Goal: Task Accomplishment & Management: Use online tool/utility

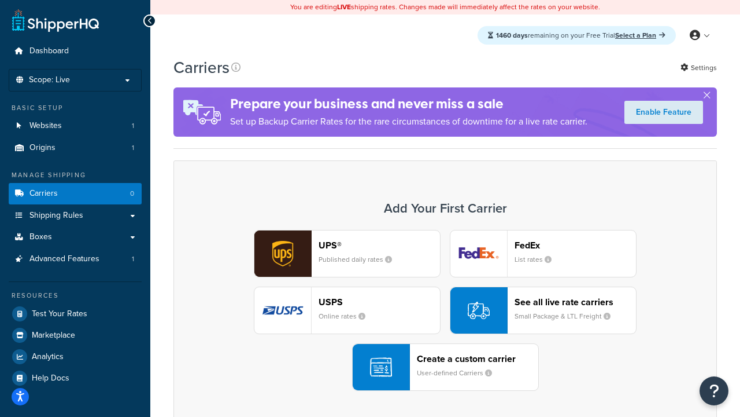
click at [445, 367] on div "Create a custom carrier User-defined Carriers" at bounding box center [477, 367] width 121 height 28
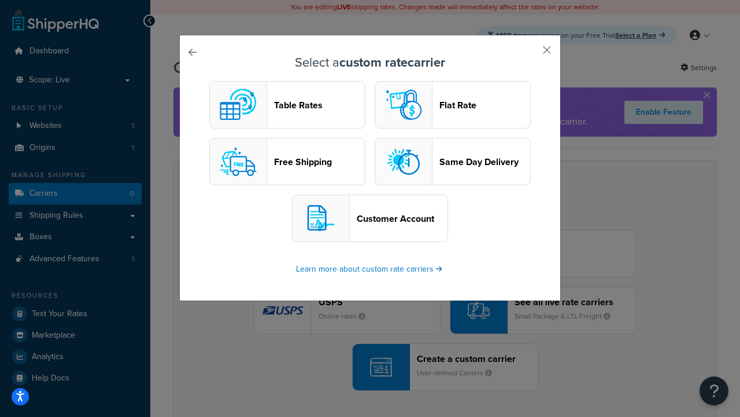
click at [288, 105] on header "Table Rates" at bounding box center [319, 105] width 91 height 11
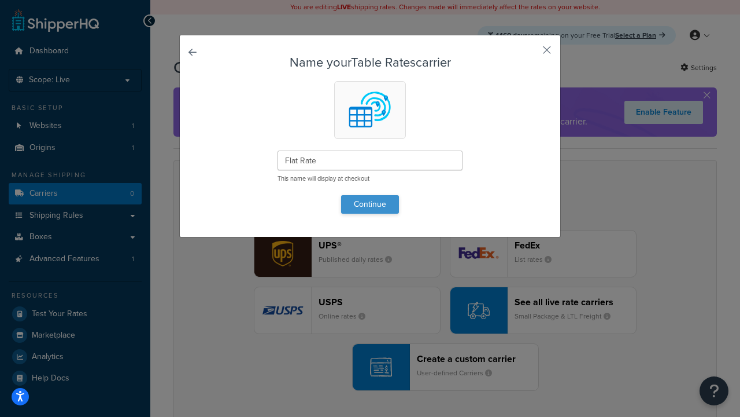
type input "Flat Rate"
click at [370, 204] on button "Continue" at bounding box center [370, 204] width 58 height 19
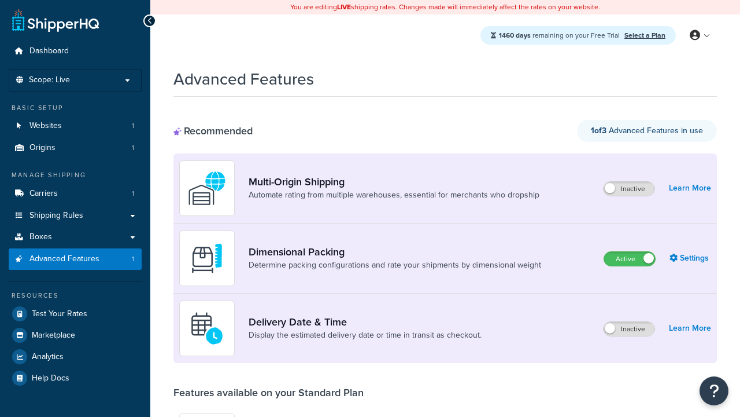
scroll to position [120, 0]
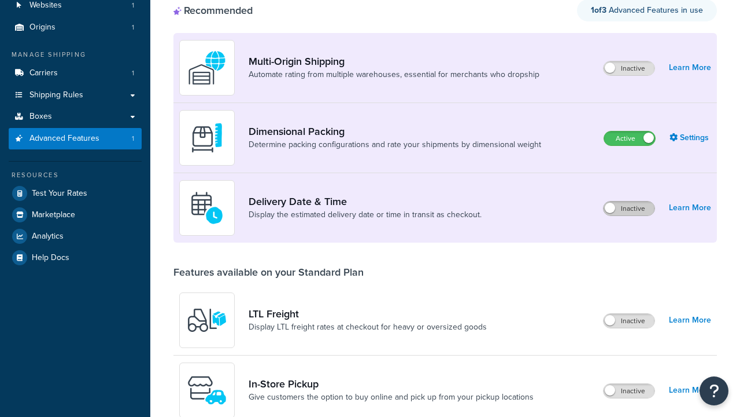
click at [629, 201] on label "Inactive" at bounding box center [629, 208] width 51 height 14
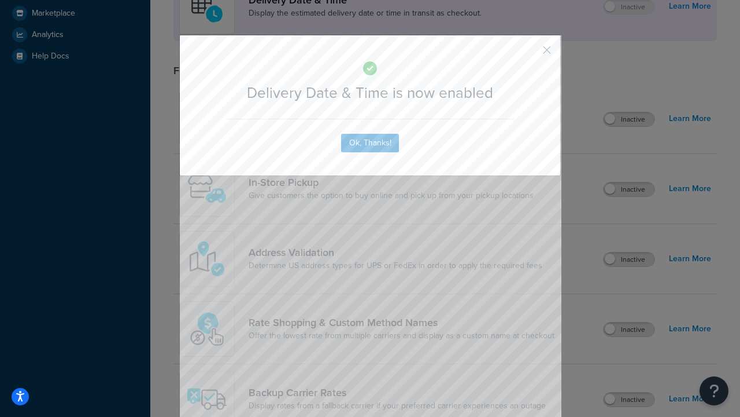
click at [530, 53] on button "button" at bounding box center [530, 54] width 3 height 3
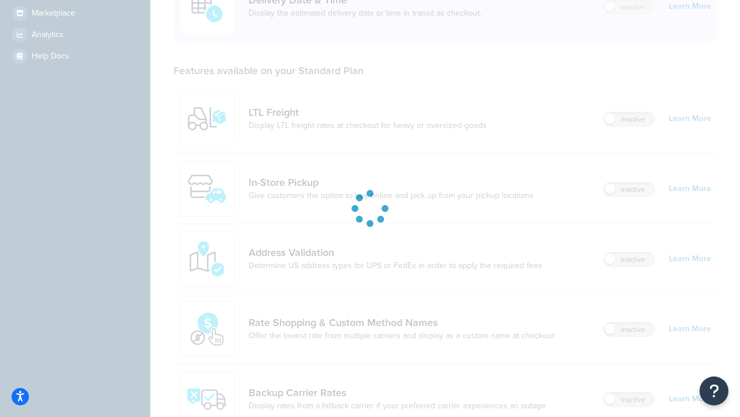
scroll to position [344, 0]
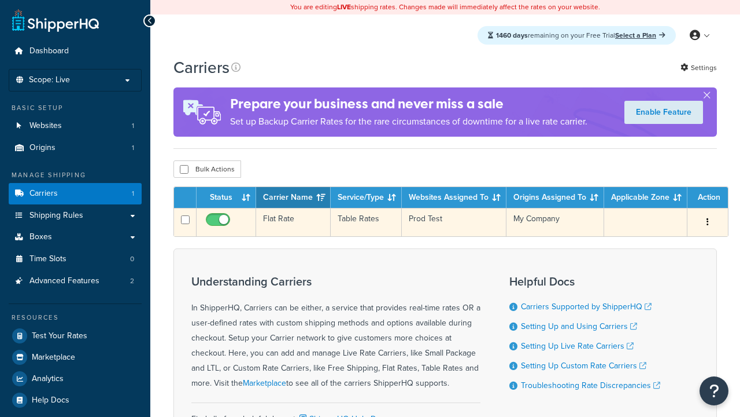
click at [293, 223] on td "Flat Rate" at bounding box center [293, 222] width 75 height 28
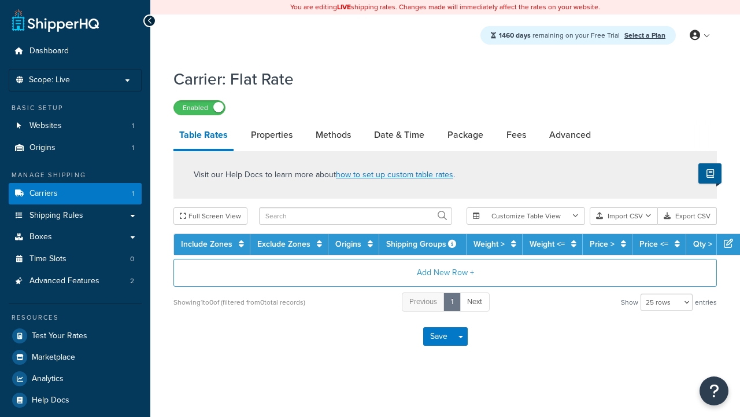
select select "25"
click at [399, 135] on link "Date & Time" at bounding box center [400, 135] width 62 height 28
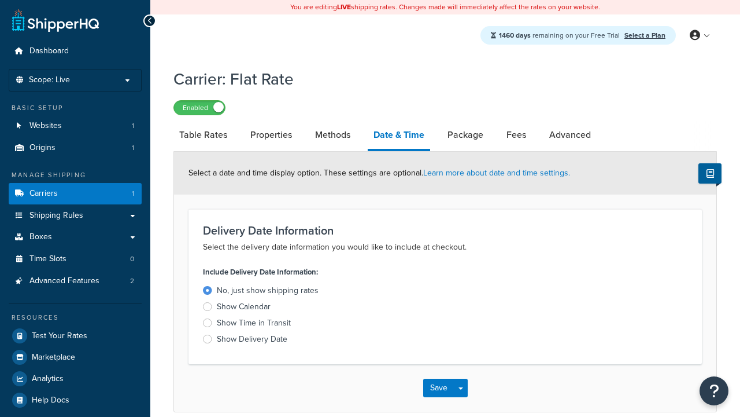
click at [254, 325] on div "Show Time in Transit" at bounding box center [254, 323] width 74 height 12
click at [0, 0] on input "Show Time in Transit" at bounding box center [0, 0] width 0 height 0
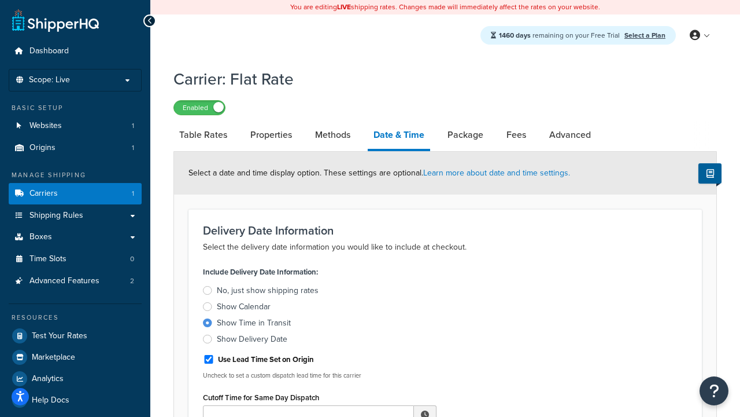
click at [254, 325] on div "Show Time in Transit" at bounding box center [254, 323] width 74 height 12
click at [0, 0] on input "Show Time in Transit" at bounding box center [0, 0] width 0 height 0
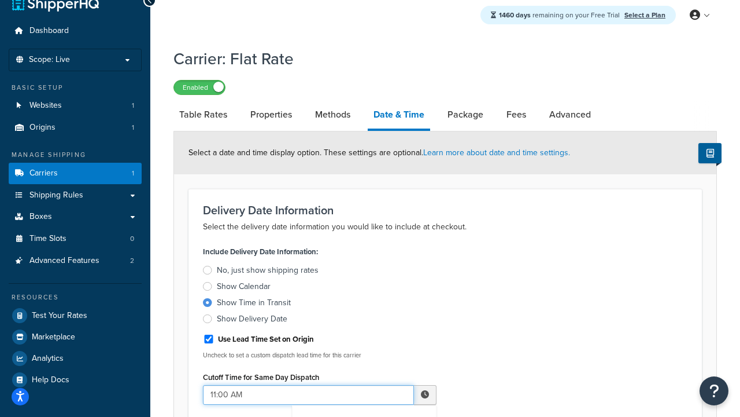
type input "11:00 AM"
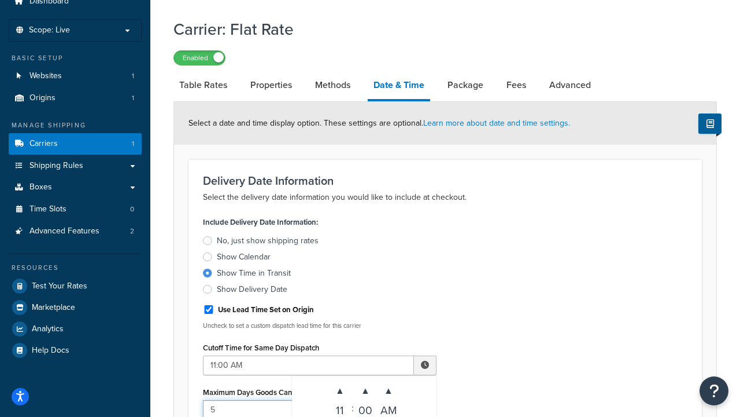
type input "5"
type input "Delivered on:"
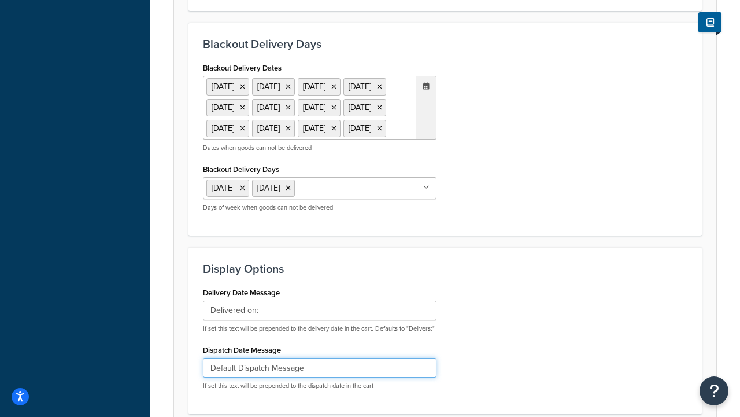
type input "Default Dispatch Message"
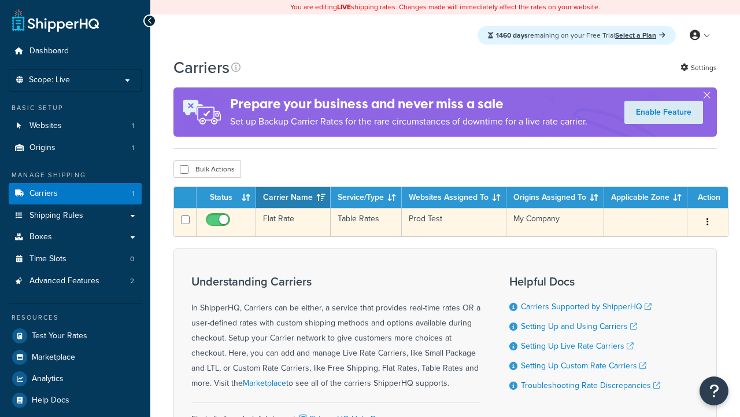
click at [293, 222] on td "Flat Rate" at bounding box center [293, 222] width 75 height 28
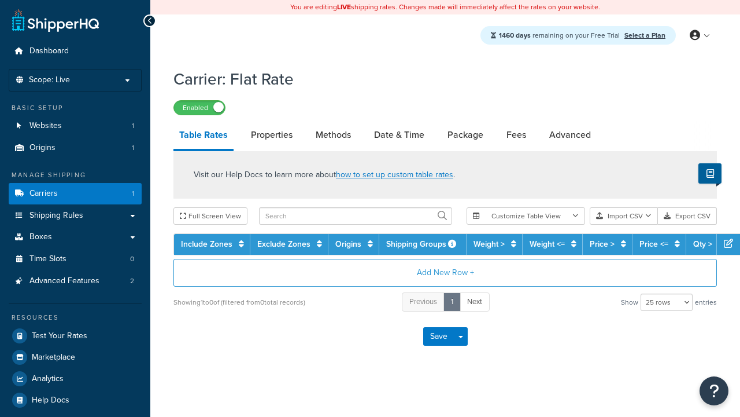
select select "25"
click at [399, 135] on link "Date & Time" at bounding box center [400, 135] width 62 height 28
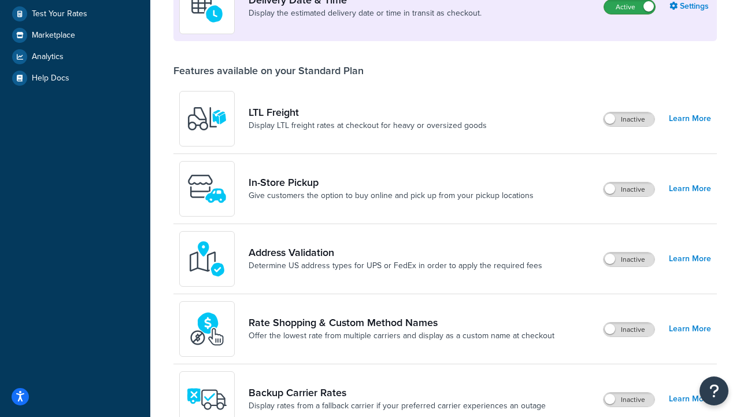
click at [630, 14] on label "Active" at bounding box center [630, 7] width 51 height 14
